Goal: Communication & Community: Answer question/provide support

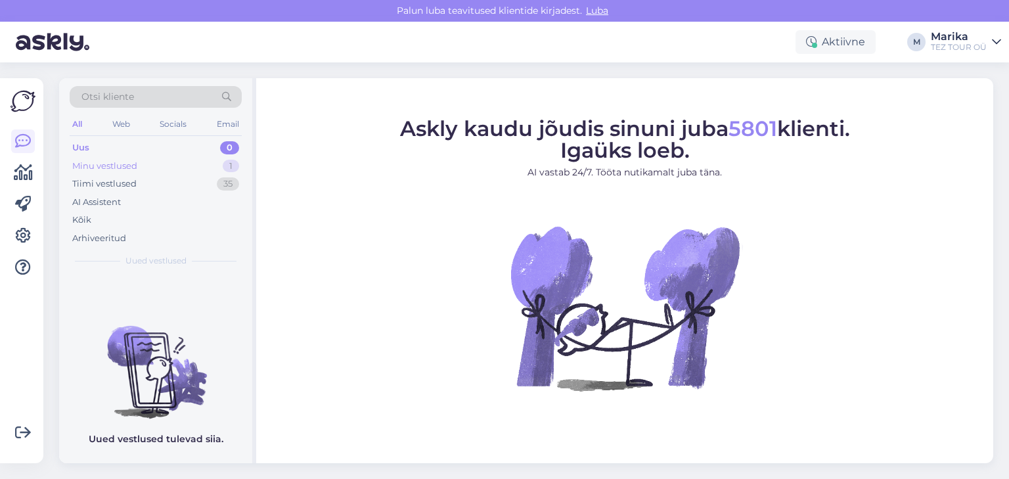
click at [121, 164] on div "Minu vestlused" at bounding box center [104, 166] width 65 height 13
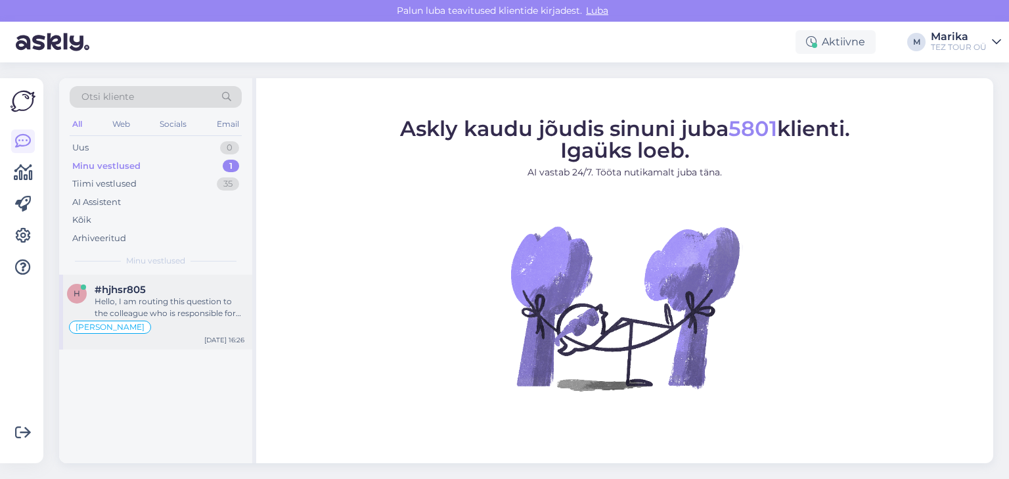
click at [145, 304] on div "Hello, I am routing this question to the colleague who is responsible for this …" at bounding box center [170, 308] width 150 height 24
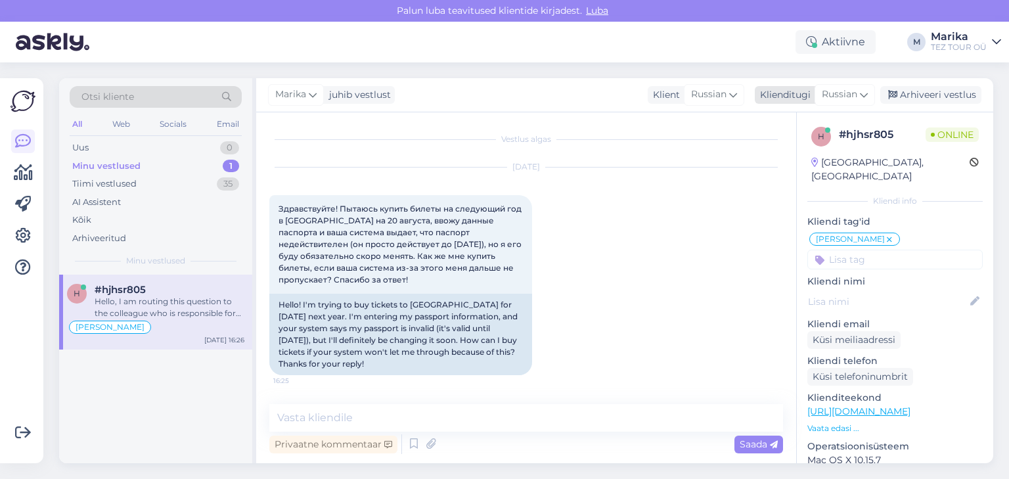
click at [833, 90] on span "Russian" at bounding box center [839, 94] width 35 height 14
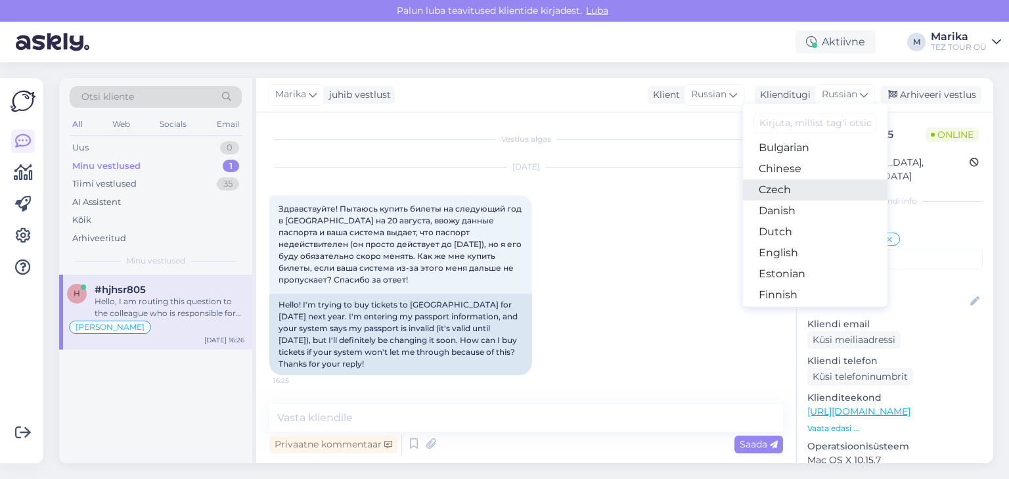
scroll to position [70, 0]
click at [788, 248] on link "Estonian" at bounding box center [815, 251] width 145 height 21
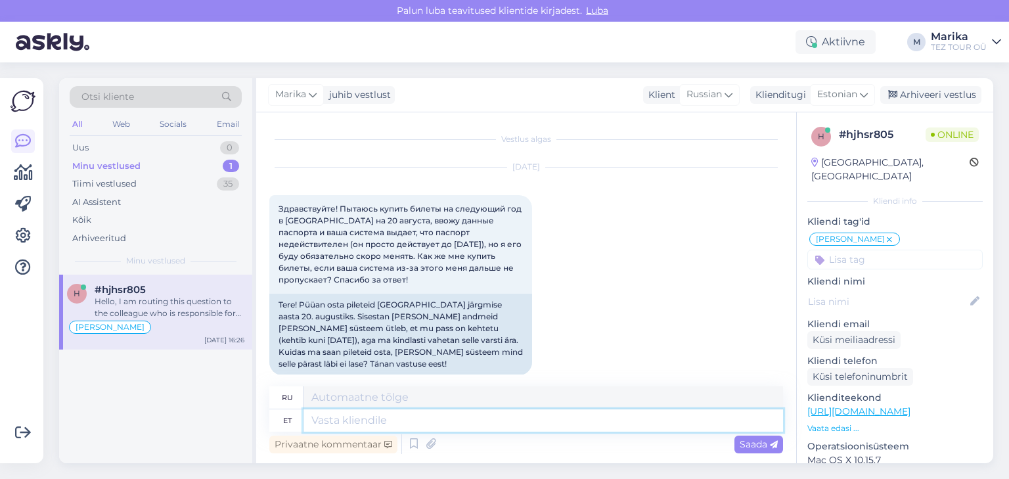
click at [382, 426] on textarea at bounding box center [544, 420] width 480 height 22
type textarea "t"
type textarea "Te"
type textarea "Т"
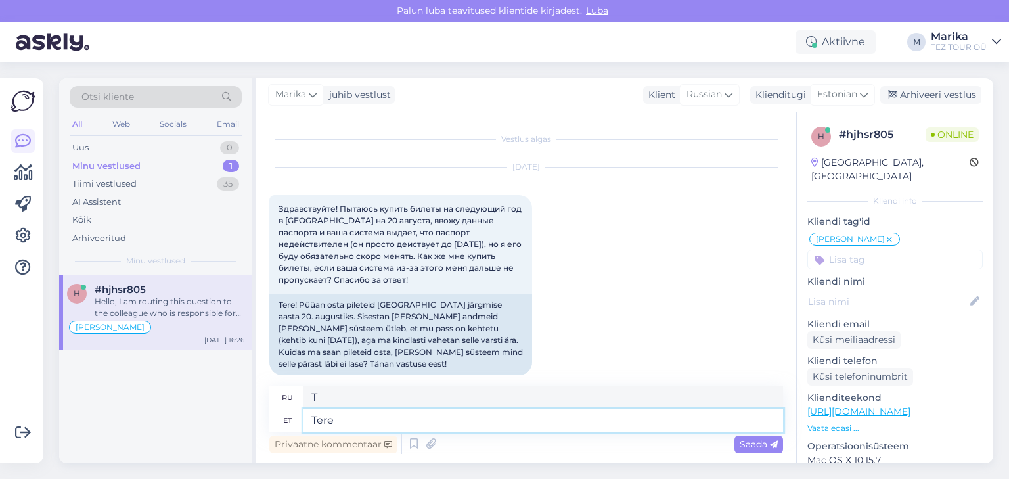
type textarea "Tere"
type textarea "Привет"
type textarea "Tere!"
type textarea "Привет!"
type textarea "Tere! Passiandmeid s"
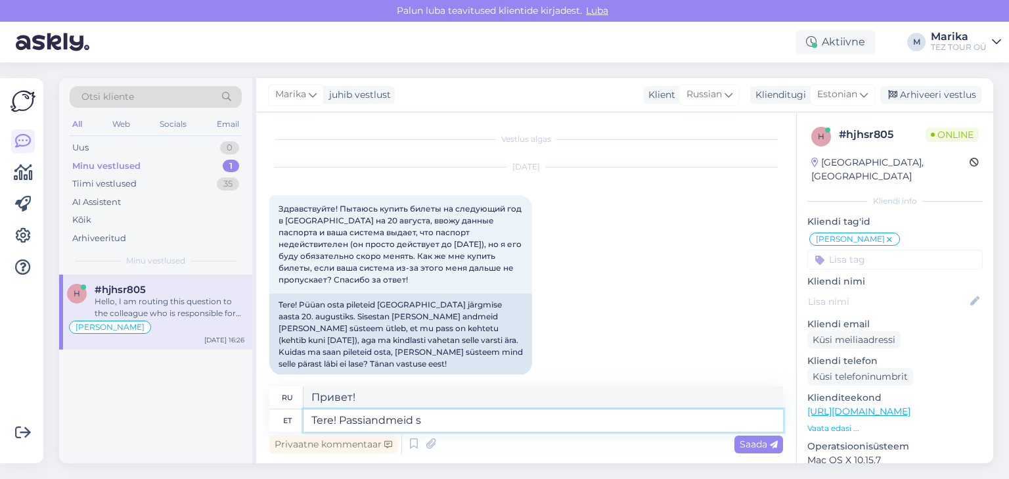
type textarea "Здравствуйте! Паспортные данные"
type textarea "Tere! Passiandmeid saab b"
type textarea "Здравствуйте! Паспортные данные можно получить."
type textarea "Tere! Passiandmeid saab broneeringus ta"
type textarea "Здравствуйте! Паспортные данные можно найти в бронировании."
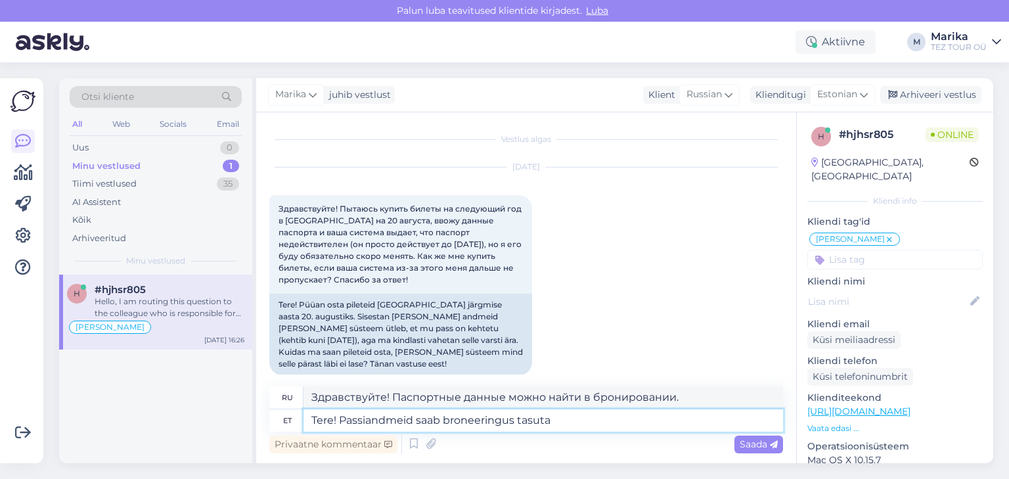
type textarea "Tere! Passiandmeid saab broneeringus tasuta m"
type textarea "Здравствуйте! Паспортные данные предоставляются бесплатно при бронировании."
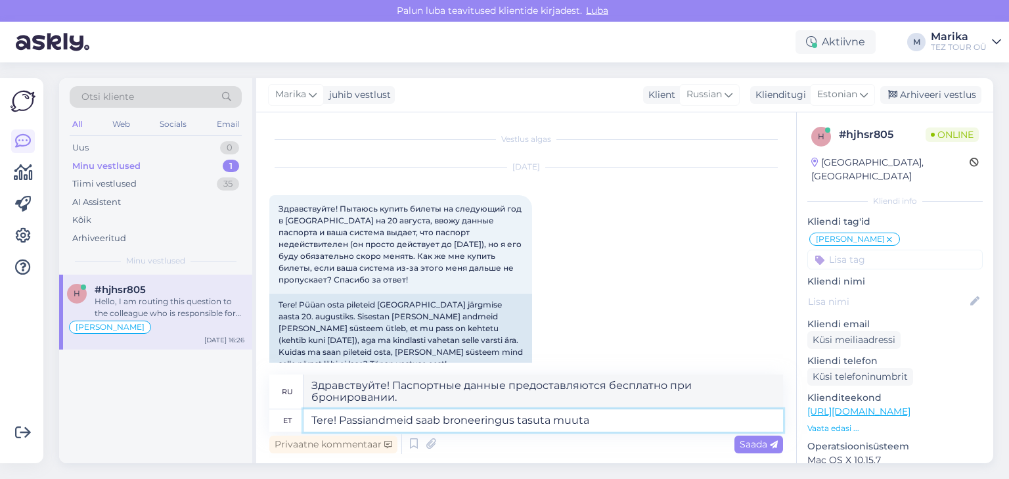
type textarea "Tere! Passiandmeid saab broneeringus tasuta muuta."
type textarea "Здравствуйте! Паспортные данные можно бесплатно изменить во время бронирования."
type textarea "Tere! Passiandmeid saab broneeringus tasuta muuta."
click at [752, 444] on span "Saada" at bounding box center [759, 444] width 38 height 12
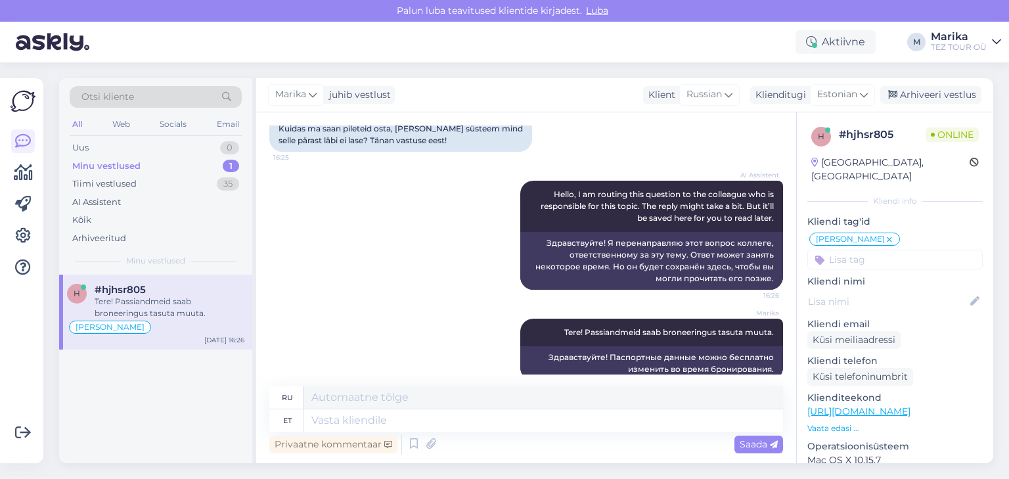
scroll to position [231, 0]
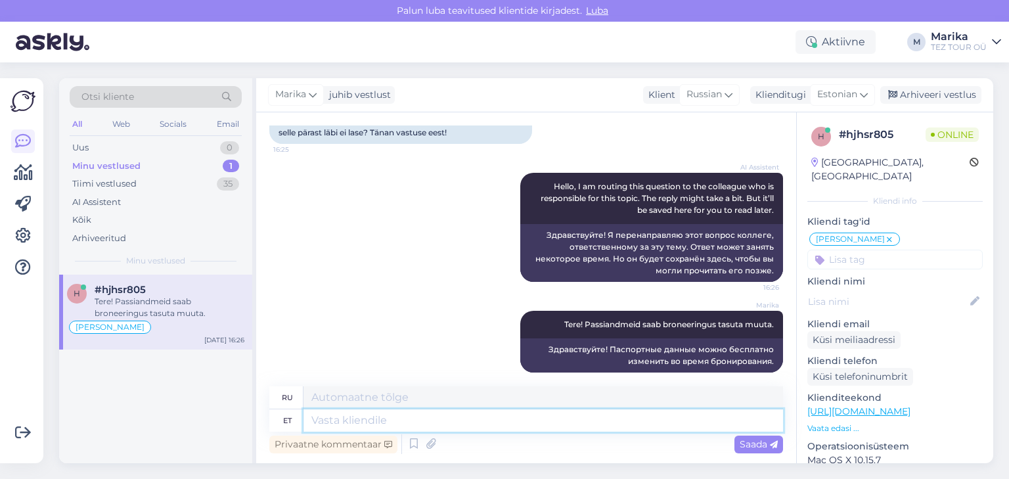
click at [469, 419] on textarea at bounding box center [544, 420] width 480 height 22
type textarea "Praegusel h"
type textarea "В настоящий момент"
type textarea "Praegusel hetkel"
type textarea "В этот момент"
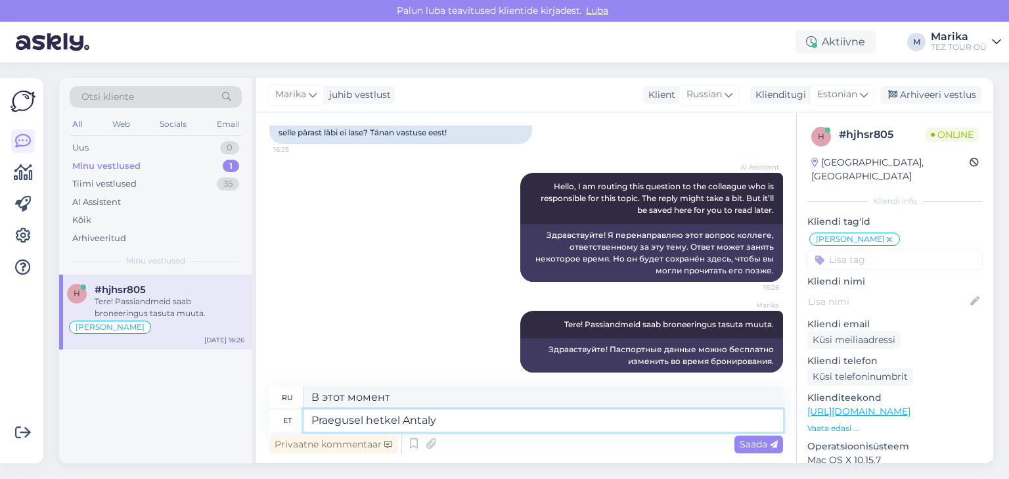
type textarea "Praegusel hetkel [GEOGRAPHIC_DATA]"
type textarea "В настоящее время в [GEOGRAPHIC_DATA]"
type textarea "Praegusel hetkel [GEOGRAPHIC_DATA] lendamiseks l"
type textarea "В настоящее время летит в [GEOGRAPHIC_DATA]"
type textarea "Praegusel hetkel [GEOGRAPHIC_DATA] lendamiseks lennupiletite h"
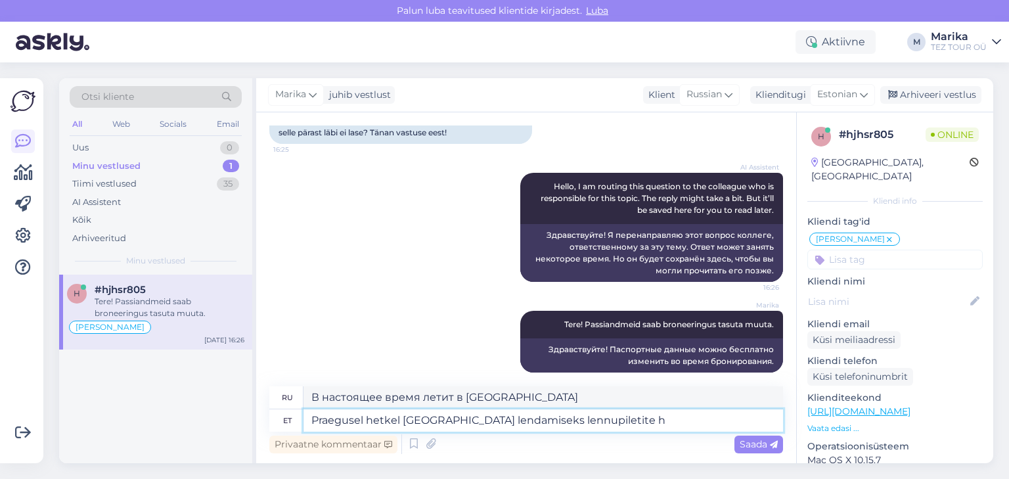
type textarea "В настоящее время билетов на самолет в [GEOGRAPHIC_DATA] нет."
type textarea "Praegusel hetkel [GEOGRAPHIC_DATA] lendamiseks lennupiletite hinnad"
type textarea "Текущие цены на авиабилеты в [GEOGRAPHIC_DATA]"
type textarea "Praegusel hetkel [GEOGRAPHIC_DATA] lendamiseks lennupiletite hinnad ei o"
type textarea "В настоящее время цены на авиабилеты в [GEOGRAPHIC_DATA] не"
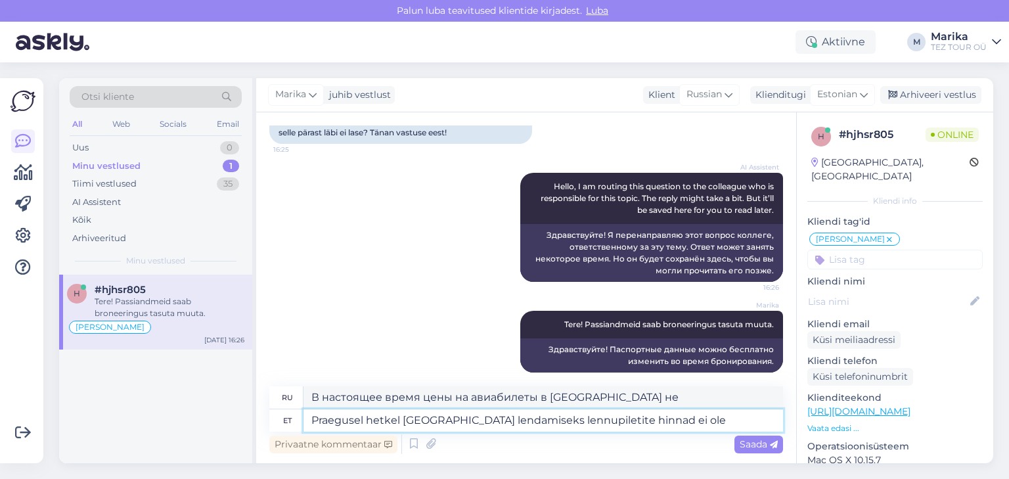
type textarea "Praegusel hetkel [GEOGRAPHIC_DATA] lendamiseks lennupiletite hinnad ei ole k"
type textarea "В настоящее время цены на авиабилеты в [GEOGRAPHIC_DATA] отсутствуют."
type textarea "Praegusel hetkel [GEOGRAPHIC_DATA] lendamiseks lennupiletite hinnad ei ole korr…"
type textarea "Текущие цены на авиабилеты в [GEOGRAPHIC_DATA] неверны."
type textarea "Praegusel hetkel [GEOGRAPHIC_DATA] lendamiseks lennupiletite hinnad ei ole korr…"
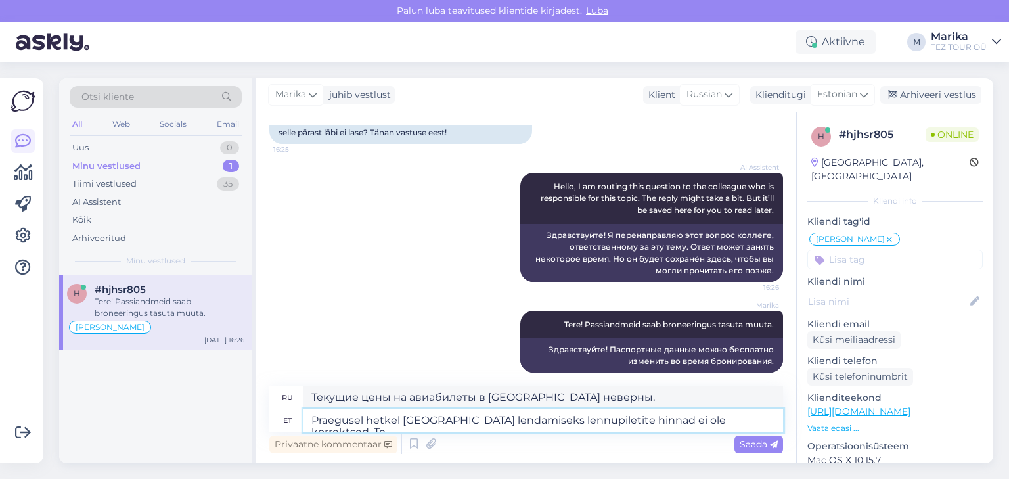
type textarea "Текущие цены на авиабилеты в [GEOGRAPHIC_DATA] неверны. Т"
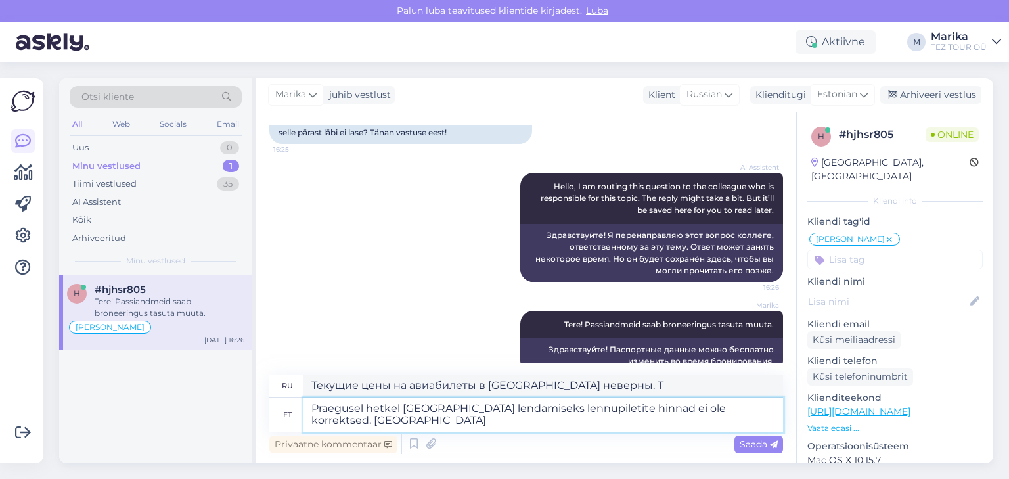
type textarea "Praegusel hetkel [GEOGRAPHIC_DATA] lendamiseks lennupiletite hinnad ei ole korr…"
type textarea "Текущие цены на авиабилеты в [GEOGRAPHIC_DATA] неверны. Мы работаем над этим."
type textarea "Praegusel hetkel [GEOGRAPHIC_DATA] lendamiseks lennupiletite hinnad ei ole korr…"
type textarea "Цены на авиабилеты в [GEOGRAPHIC_DATA] в настоящее время неверны. Мы работаем н…"
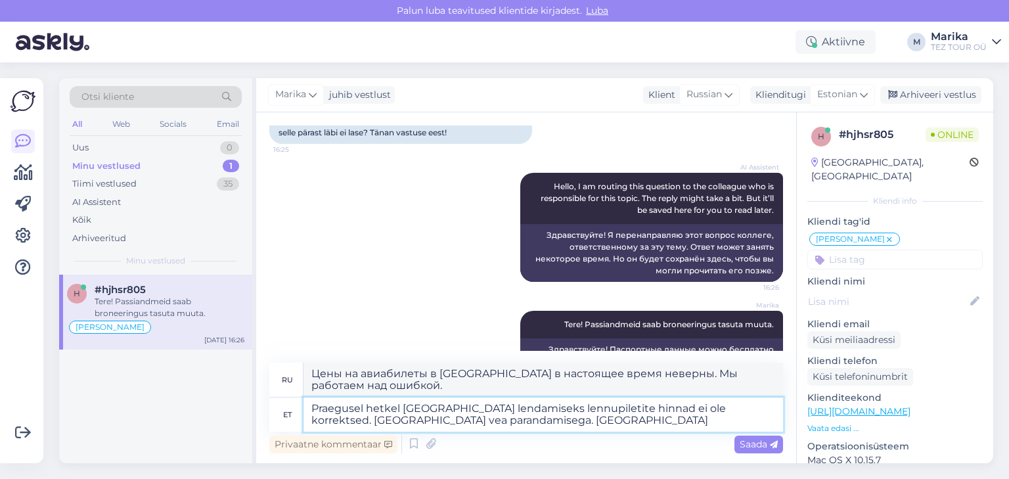
type textarea "Praegusel hetkel [GEOGRAPHIC_DATA] lendamiseks lennupiletite hinnad ei ole korr…"
type textarea "Цены на авиабилеты в [GEOGRAPHIC_DATA] в настоящее время указаны неверно. Мы ра…"
type textarea "Praegusel hetkel [GEOGRAPHIC_DATA] lendamiseks lennupiletite hinnad ei ole korr…"
type textarea "Цены на авиабилеты в [GEOGRAPHIC_DATA] в настоящее время неверны. Мы работаем н…"
type textarea "Praegusel hetkel [GEOGRAPHIC_DATA] lendamiseks lennupiletite hinnad ei ole korr…"
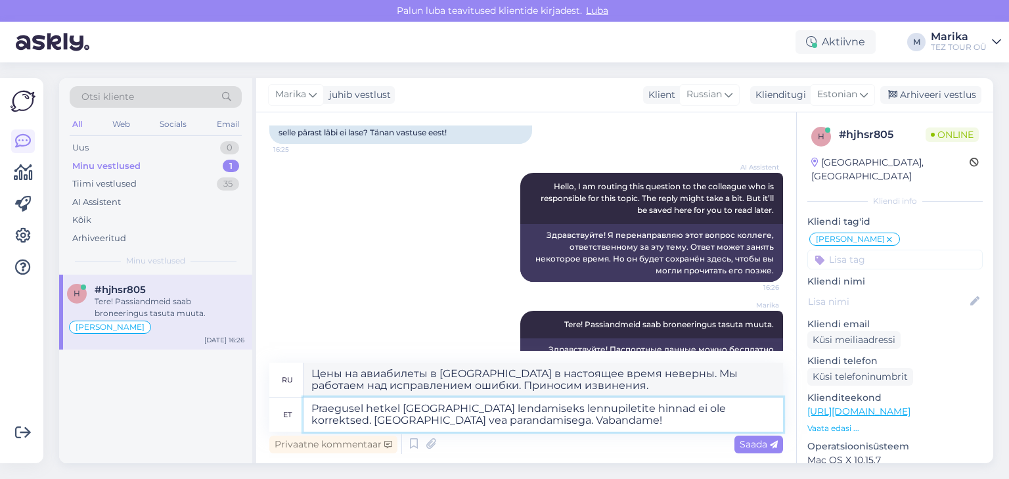
type textarea "Цены на авиабилеты в [GEOGRAPHIC_DATA] в настоящее время неверны. Мы работаем н…"
type textarea "Praegusel hetkel [GEOGRAPHIC_DATA] lendamiseks lennupiletite hinnad ei ole korr…"
click at [745, 447] on span "Saada" at bounding box center [759, 444] width 38 height 12
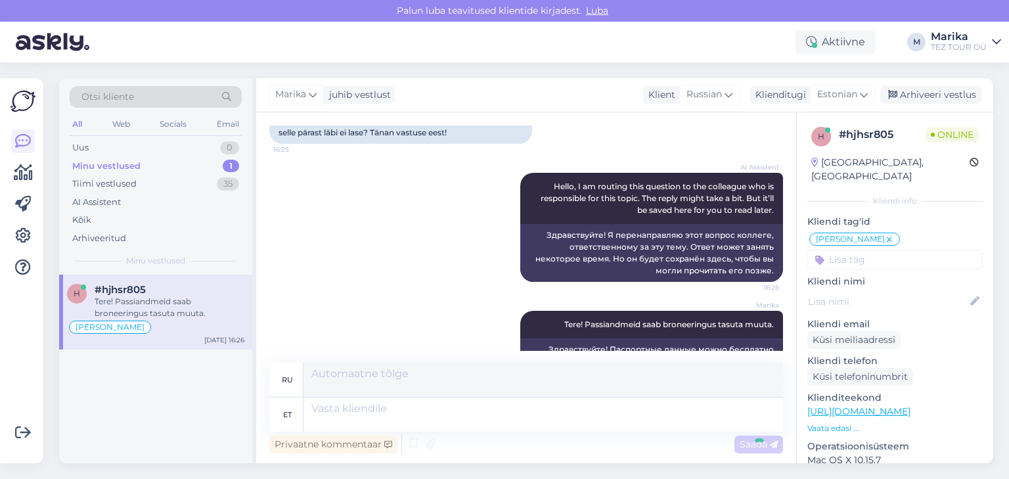
scroll to position [357, 0]
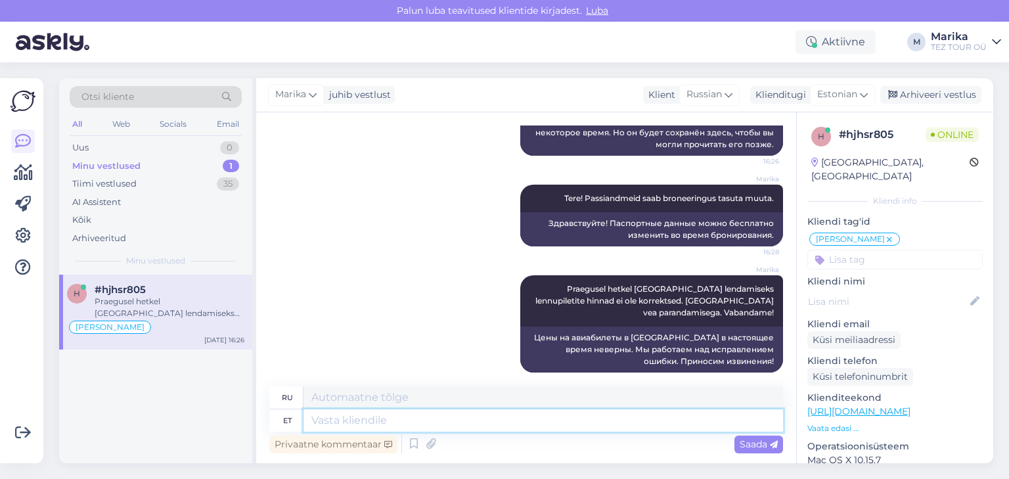
click at [394, 420] on textarea at bounding box center [544, 420] width 480 height 22
type textarea "50"
type textarea "50 EUR p"
type textarea "50 евро"
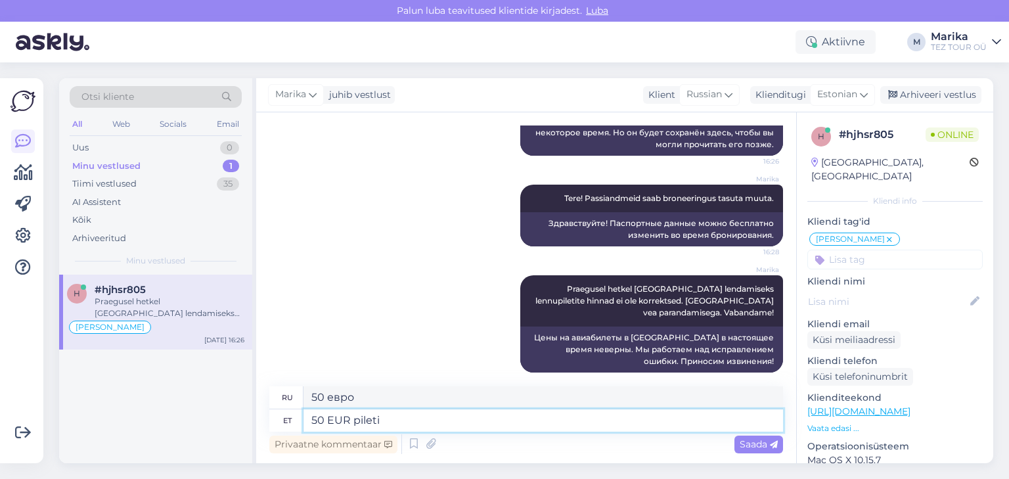
type textarea "50 EUR pileti h"
type textarea "Билет 50 евро"
type textarea "50 EUR pileti hind e"
type textarea "Цена билета 50 евро"
type textarea "50 EUR pileti hind ei o"
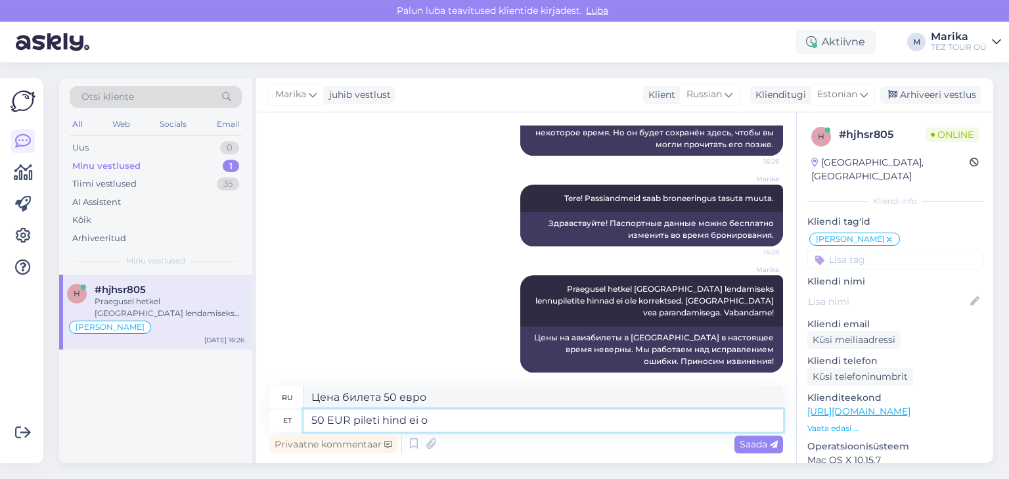
type textarea "Стоимость билета — 50 евро."
type textarea "50 EUR pileti hind ei ole õ"
type textarea "Цена билета не 50 евро."
type textarea "50 EUR pileti hind ei ole õige"
type textarea "Цена билета в 50 евро неверна."
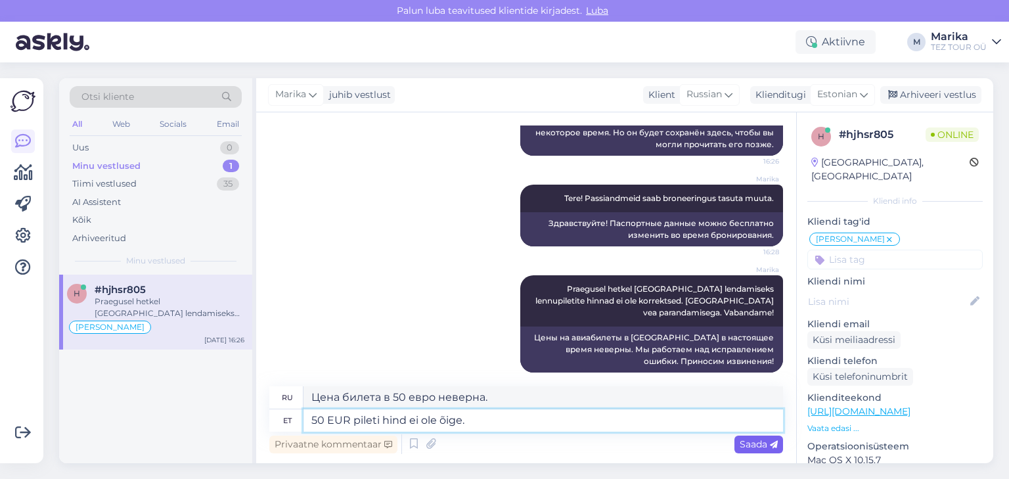
type textarea "50 EUR pileti hind ei ole õige."
click at [744, 440] on span "Saada" at bounding box center [759, 444] width 38 height 12
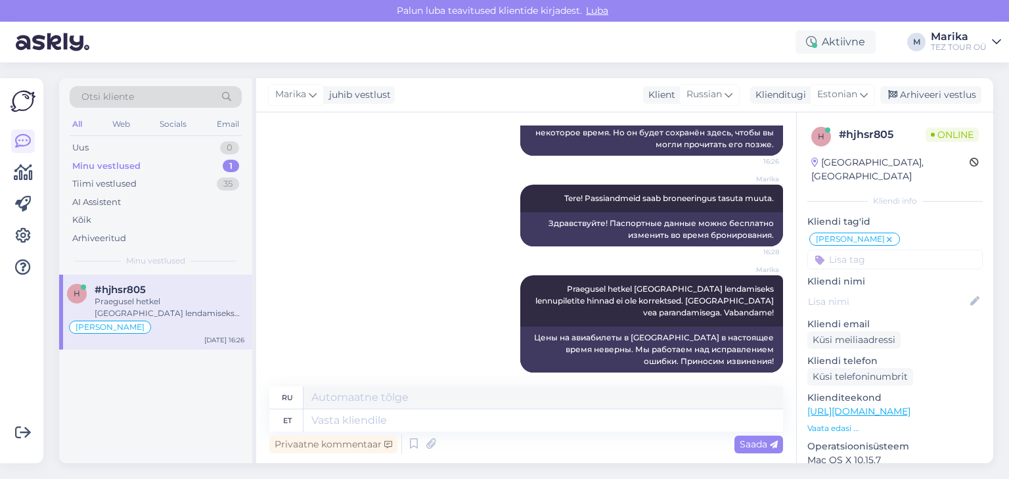
scroll to position [436, 0]
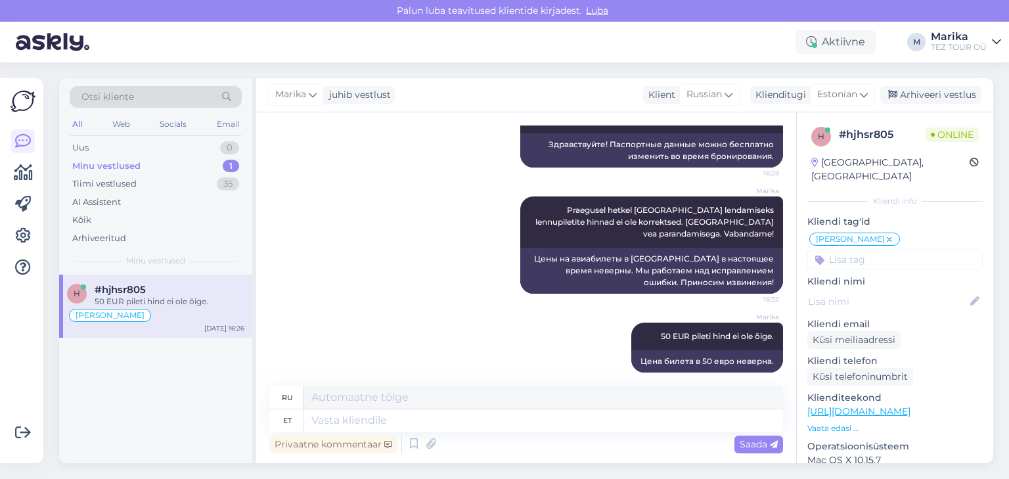
click at [139, 444] on div "h #hjhsr805 50 EUR pileti hind ei ole õige. [PERSON_NAME] suhtleb [DATE] 16:26" at bounding box center [155, 369] width 193 height 189
click at [921, 95] on div "Arhiveeri vestlus" at bounding box center [931, 95] width 101 height 18
